Goal: Task Accomplishment & Management: Use online tool/utility

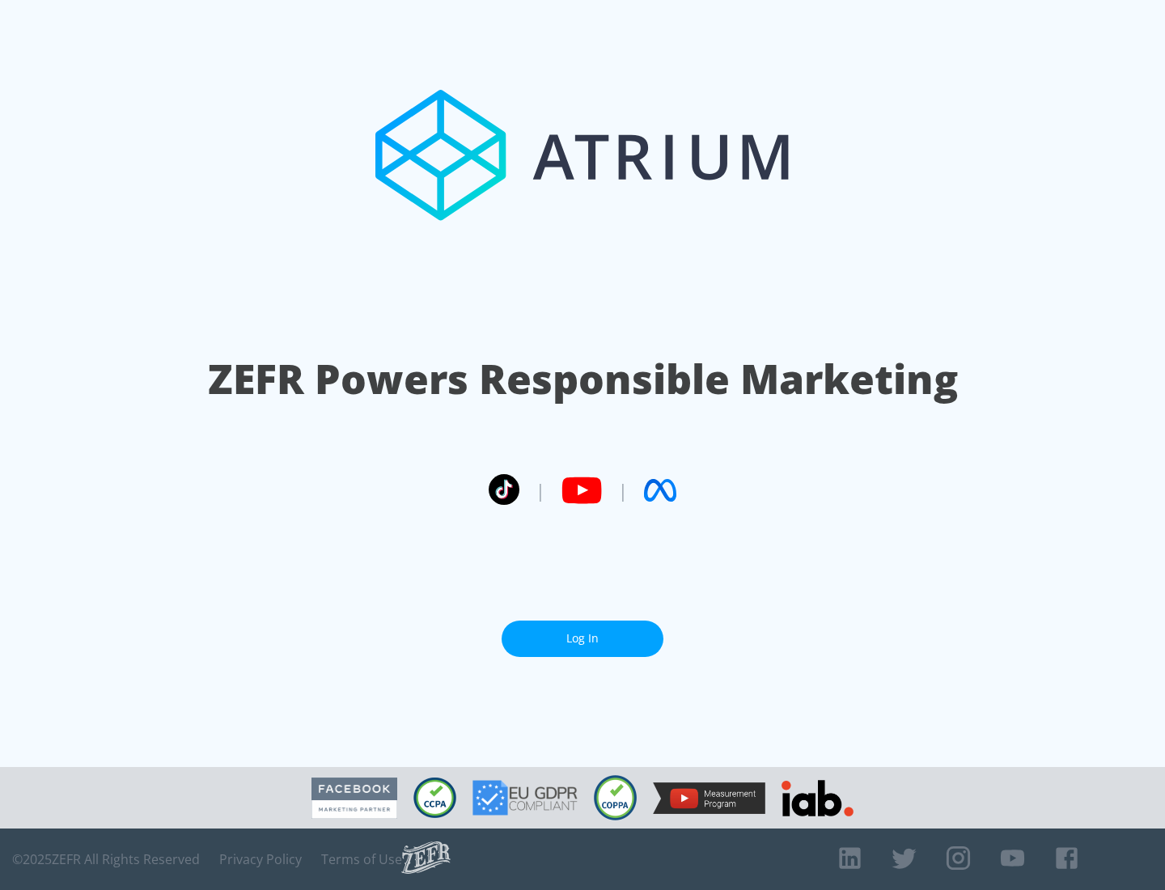
click at [582, 638] on link "Log In" at bounding box center [582, 638] width 162 height 36
